Goal: Transaction & Acquisition: Purchase product/service

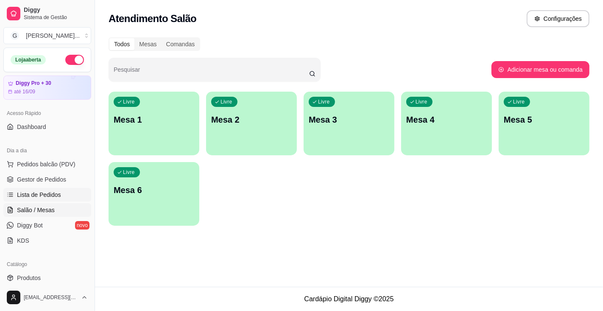
click at [57, 191] on span "Lista de Pedidos" at bounding box center [39, 195] width 44 height 8
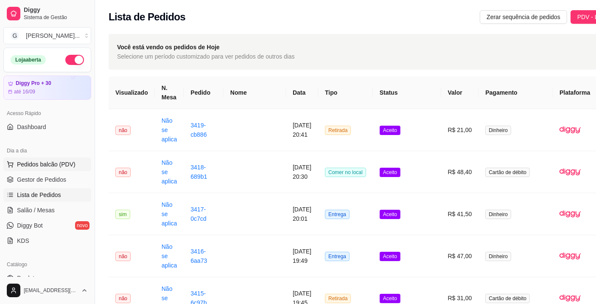
click at [65, 166] on span "Pedidos balcão (PDV)" at bounding box center [46, 164] width 59 height 8
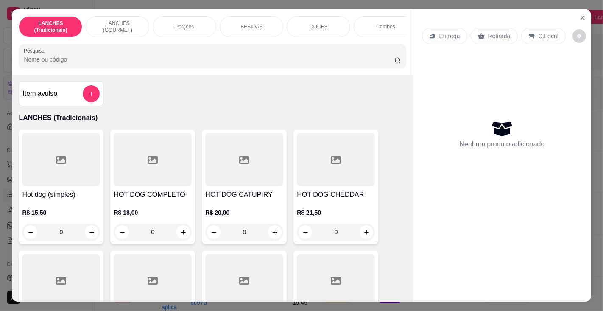
click at [171, 60] on input "Pesquisa" at bounding box center [209, 59] width 370 height 8
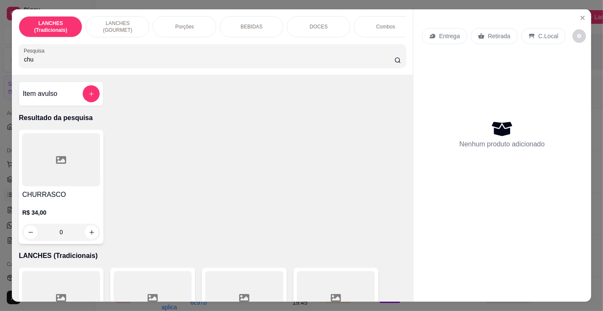
type input "chu"
click at [64, 186] on div at bounding box center [61, 159] width 78 height 53
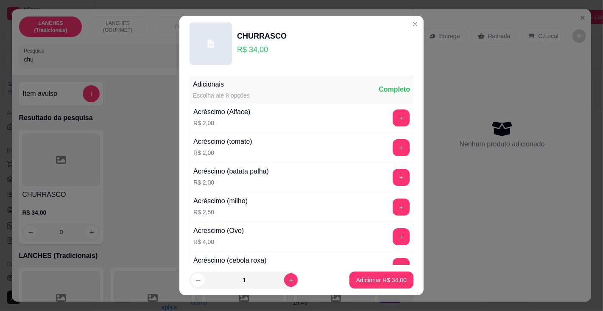
click at [363, 276] on p "Adicionar R$ 34,00" at bounding box center [381, 280] width 50 height 8
type input "1"
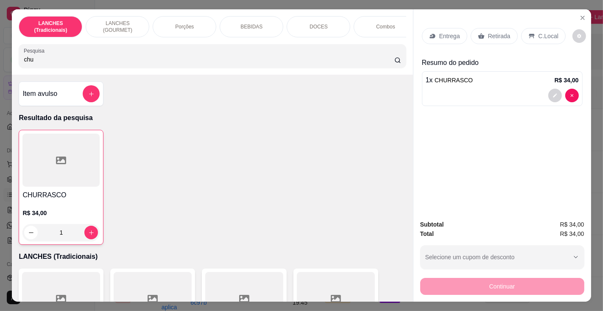
click at [154, 62] on input "chu" at bounding box center [209, 59] width 370 height 8
click at [255, 23] on p "BEBIDAS" at bounding box center [252, 26] width 22 height 7
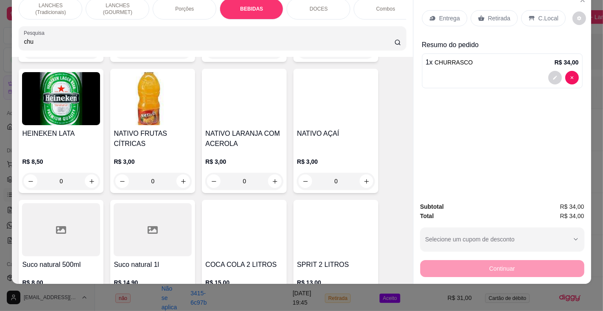
scroll to position [2955, 0]
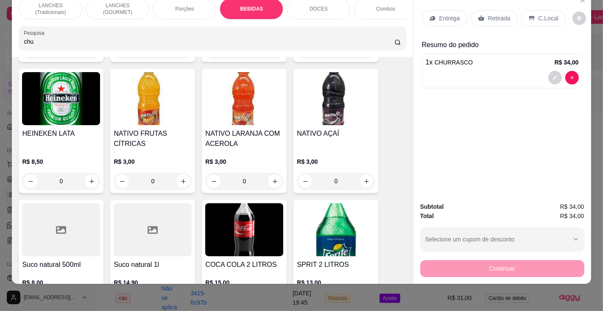
click at [364, 179] on icon "increase-product-quantity" at bounding box center [366, 181] width 4 height 4
type input "1"
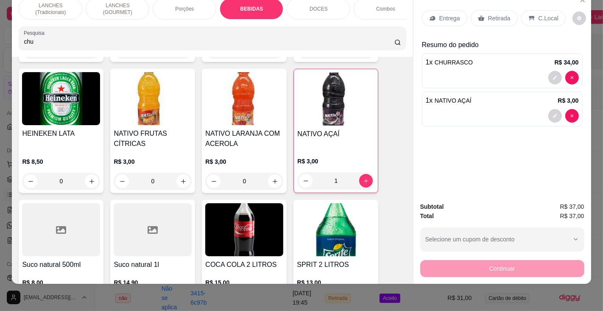
click at [542, 14] on p "C.Local" at bounding box center [549, 18] width 20 height 8
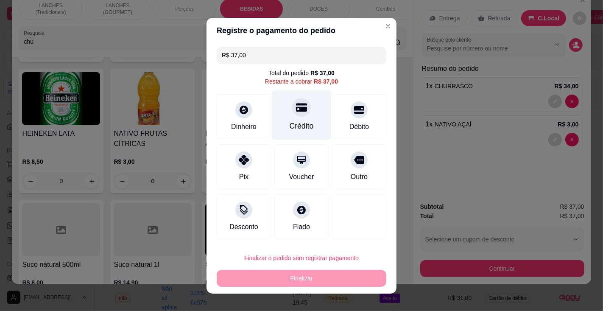
click at [301, 122] on div "Crédito" at bounding box center [302, 126] width 24 height 11
type input "R$ 0,00"
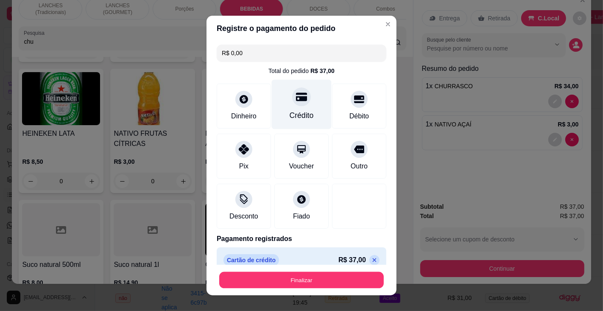
click at [298, 278] on button "Finalizar" at bounding box center [301, 280] width 165 height 17
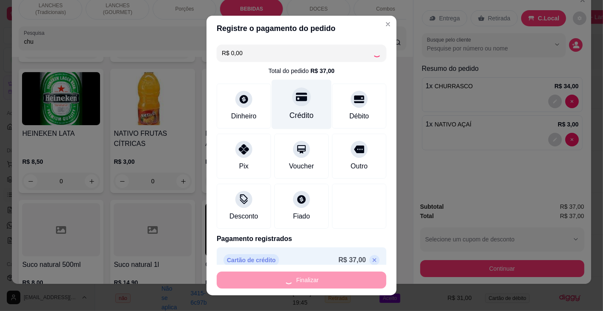
type input "0"
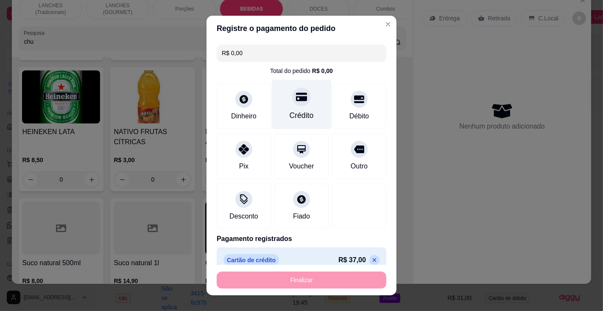
type input "-R$ 37,00"
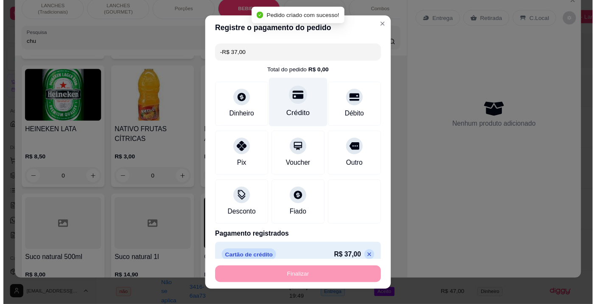
scroll to position [2954, 0]
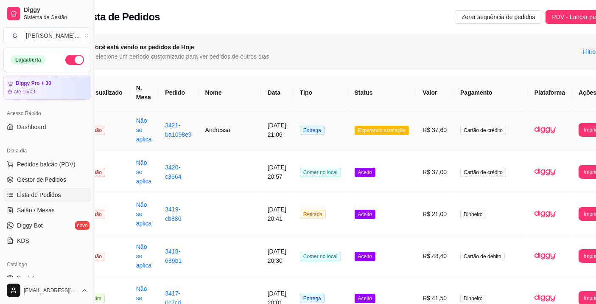
scroll to position [0, 42]
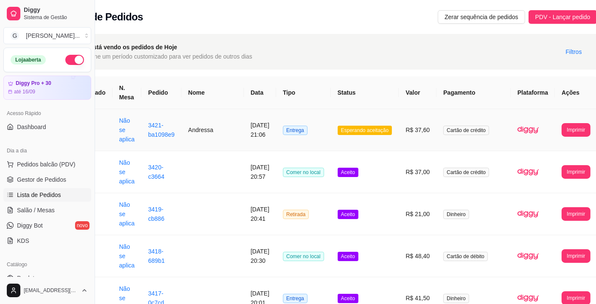
click at [562, 131] on button "Imprimir" at bounding box center [576, 130] width 28 height 14
click at [554, 166] on button "Impressora" at bounding box center [553, 168] width 37 height 14
click at [63, 165] on span "Pedidos balcão (PDV)" at bounding box center [46, 164] width 59 height 8
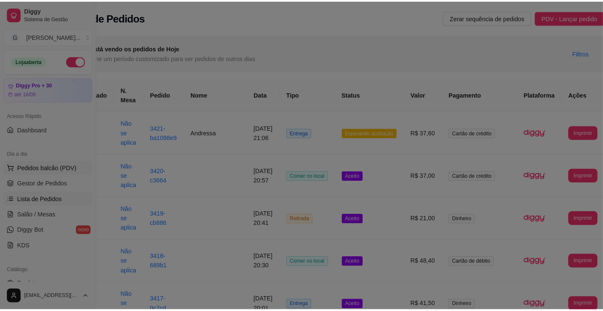
scroll to position [0, 35]
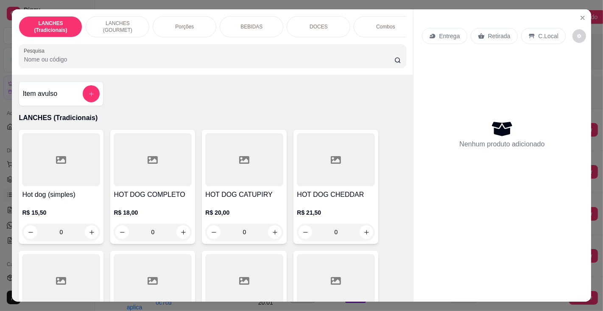
click at [159, 61] on input "Pesquisa" at bounding box center [209, 59] width 370 height 8
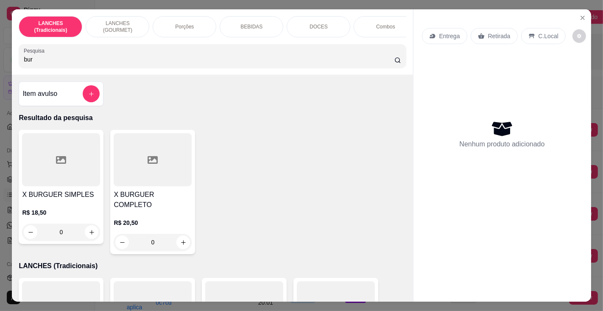
click at [161, 191] on div "X BURGUER COMPLETO R$ 20,50 0" at bounding box center [152, 192] width 85 height 124
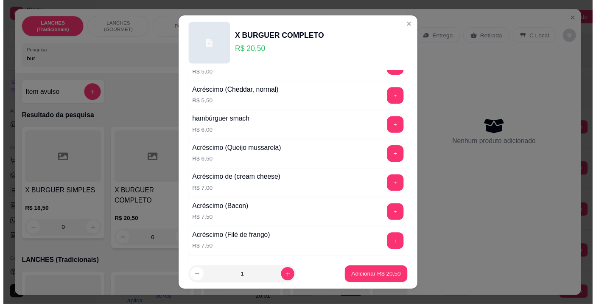
scroll to position [381, 0]
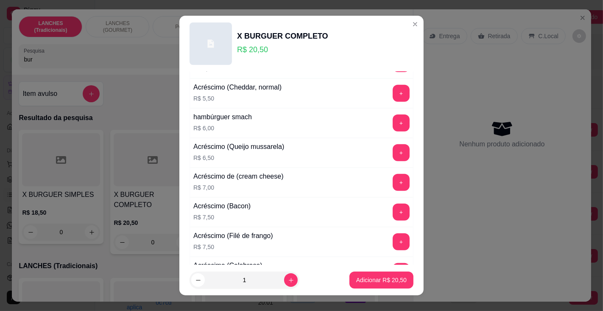
click at [393, 204] on button "+" at bounding box center [401, 212] width 17 height 17
click at [377, 279] on p "Adicionar R$ 28,00" at bounding box center [381, 280] width 50 height 8
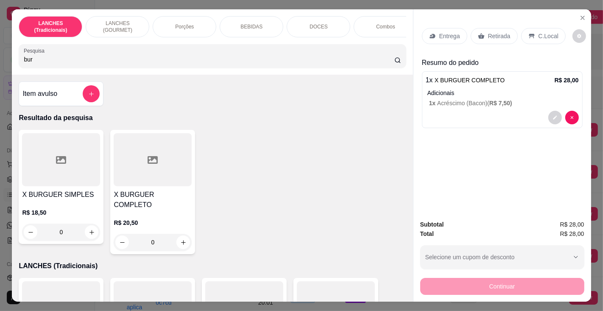
click at [221, 59] on input "bur" at bounding box center [209, 59] width 370 height 8
type input "b"
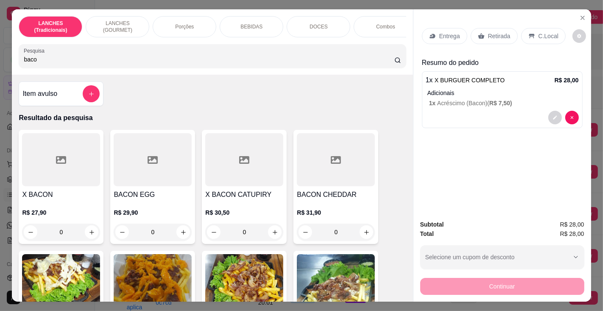
type input "baco"
click at [45, 197] on h4 "X BACON" at bounding box center [61, 195] width 78 height 10
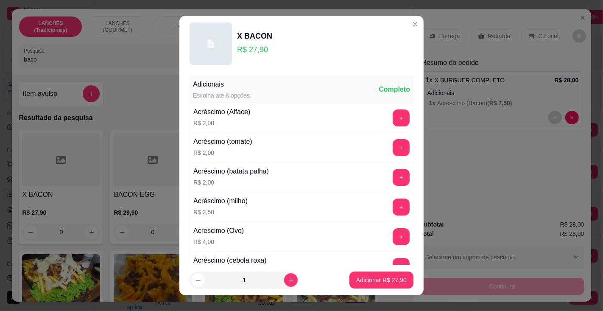
click at [365, 280] on p "Adicionar R$ 27,90" at bounding box center [381, 280] width 50 height 8
type input "1"
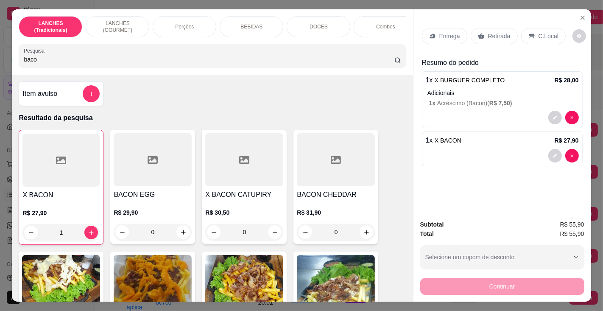
click at [494, 32] on p "Retirada" at bounding box center [499, 36] width 22 height 8
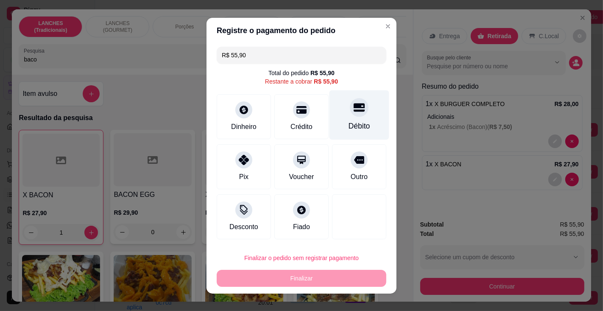
click at [350, 115] on div at bounding box center [359, 107] width 19 height 19
type input "R$ 0,00"
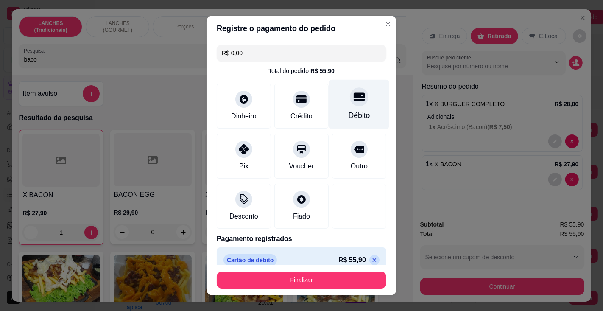
click at [316, 282] on button "Finalizar" at bounding box center [302, 280] width 170 height 17
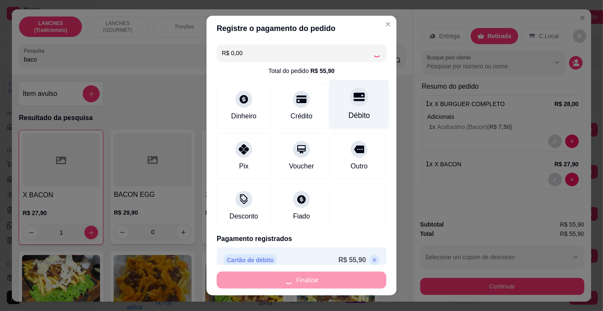
type input "0"
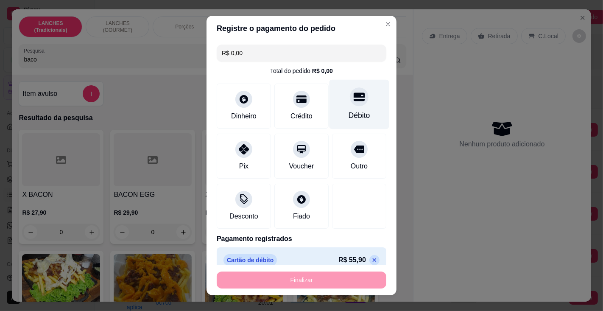
type input "-R$ 55,90"
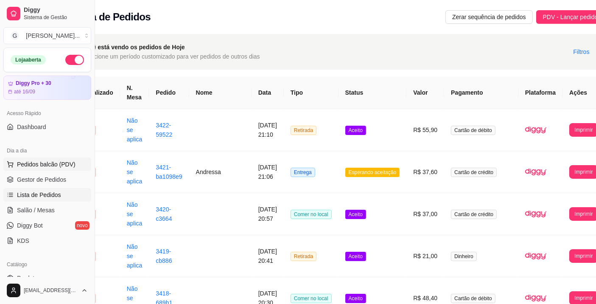
click at [64, 160] on span "Pedidos balcão (PDV)" at bounding box center [46, 164] width 59 height 8
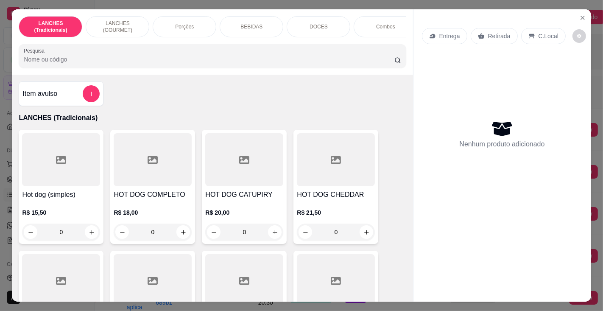
click at [173, 59] on input "Pesquisa" at bounding box center [209, 59] width 370 height 8
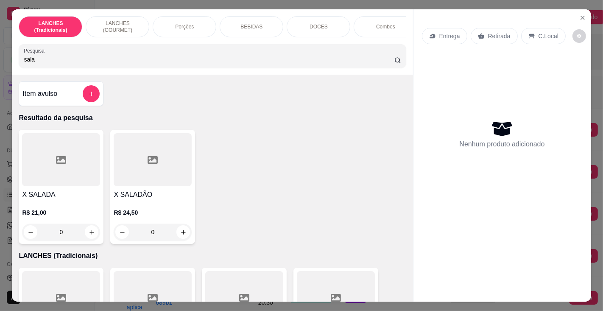
type input "sala"
click at [51, 192] on div "X SALADA R$ 21,00 0" at bounding box center [61, 187] width 85 height 114
click at [379, 280] on p "Adicionar R$ 21,00" at bounding box center [381, 280] width 50 height 8
type input "1"
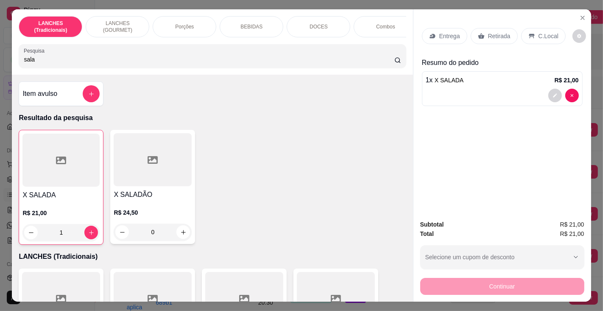
click at [449, 32] on p "Entrega" at bounding box center [450, 36] width 21 height 8
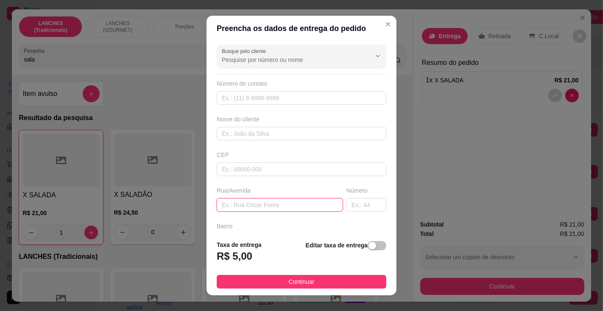
click at [244, 205] on input "text" at bounding box center [280, 205] width 126 height 14
type input "[PERSON_NAME]"
click at [347, 203] on input "text" at bounding box center [367, 205] width 40 height 14
type input "671"
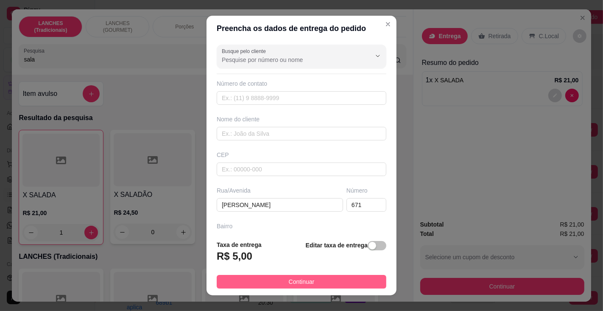
click at [303, 279] on span "Continuar" at bounding box center [302, 281] width 26 height 9
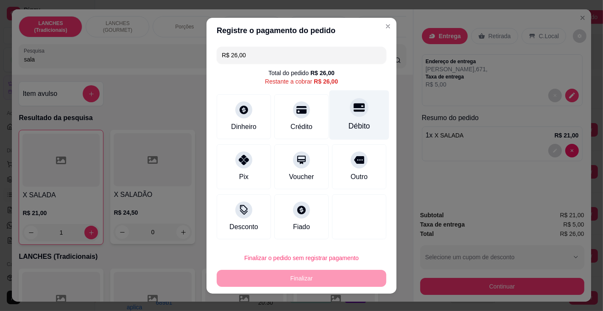
click at [350, 116] on div at bounding box center [359, 107] width 19 height 19
type input "R$ 0,00"
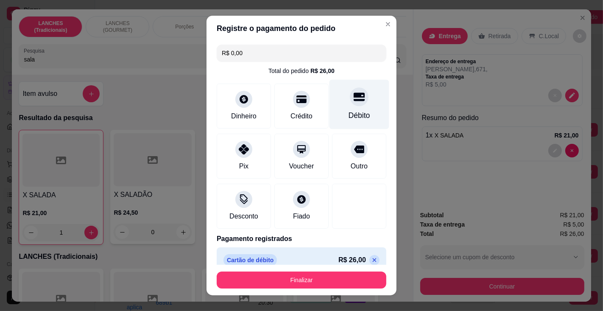
click at [316, 282] on button "Finalizar" at bounding box center [302, 280] width 170 height 17
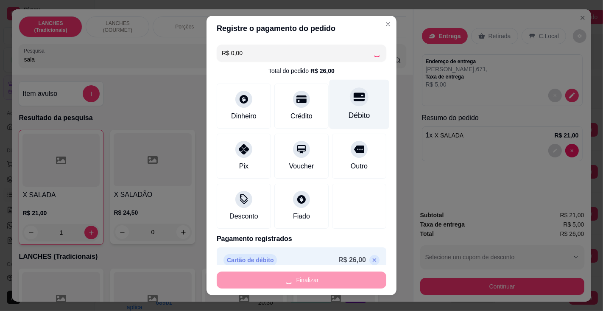
type input "0"
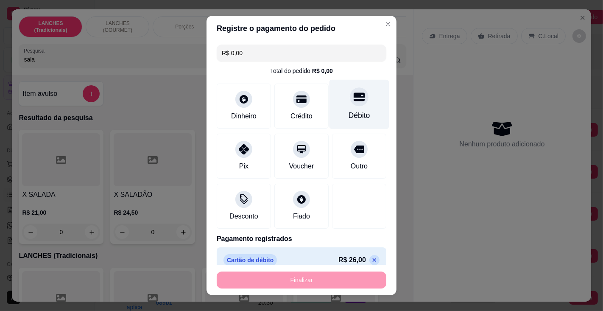
type input "-R$ 26,00"
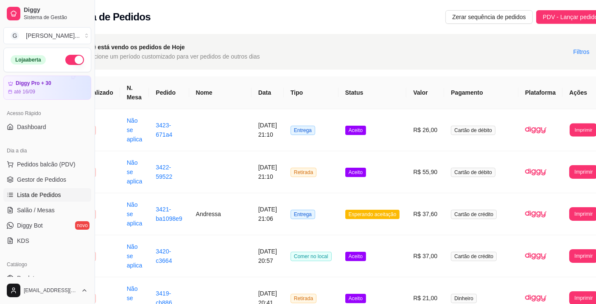
click at [570, 131] on button "Imprimir" at bounding box center [584, 129] width 28 height 13
click at [568, 161] on div "Escolha a impressora Impressora" at bounding box center [561, 157] width 46 height 37
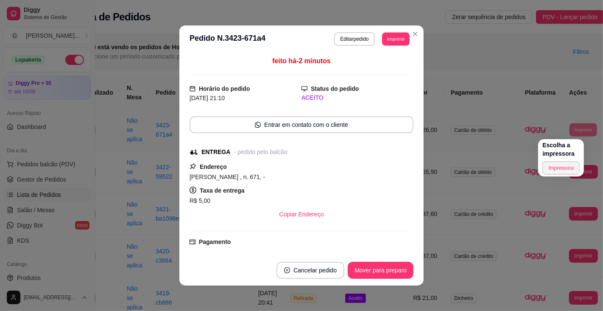
click at [391, 36] on button "Imprimir" at bounding box center [396, 38] width 28 height 13
click at [375, 67] on button "Impressora" at bounding box center [377, 68] width 59 height 13
click at [389, 39] on button "Imprimir" at bounding box center [396, 38] width 28 height 13
click at [379, 70] on button "Impressora" at bounding box center [377, 68] width 59 height 13
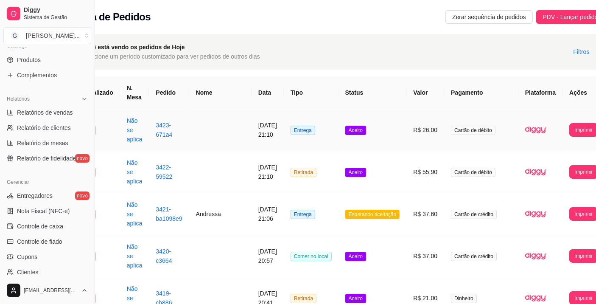
scroll to position [298, 0]
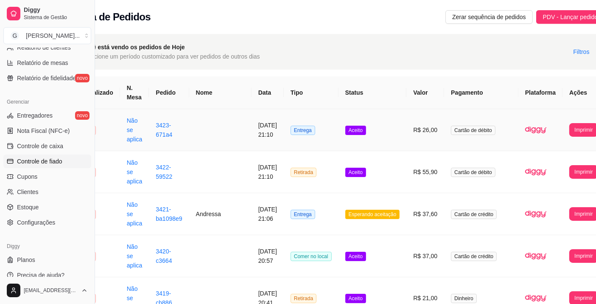
click at [38, 160] on span "Controle de fiado" at bounding box center [39, 161] width 45 height 8
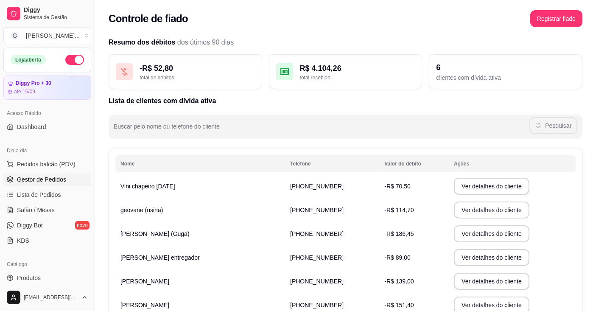
click at [53, 182] on span "Gestor de Pedidos" at bounding box center [41, 179] width 49 height 8
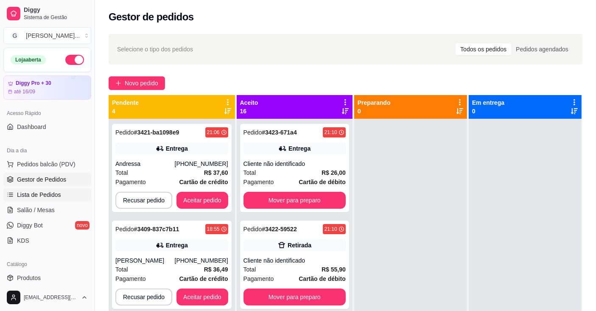
click at [48, 194] on span "Lista de Pedidos" at bounding box center [39, 195] width 44 height 8
